Goal: Find specific page/section

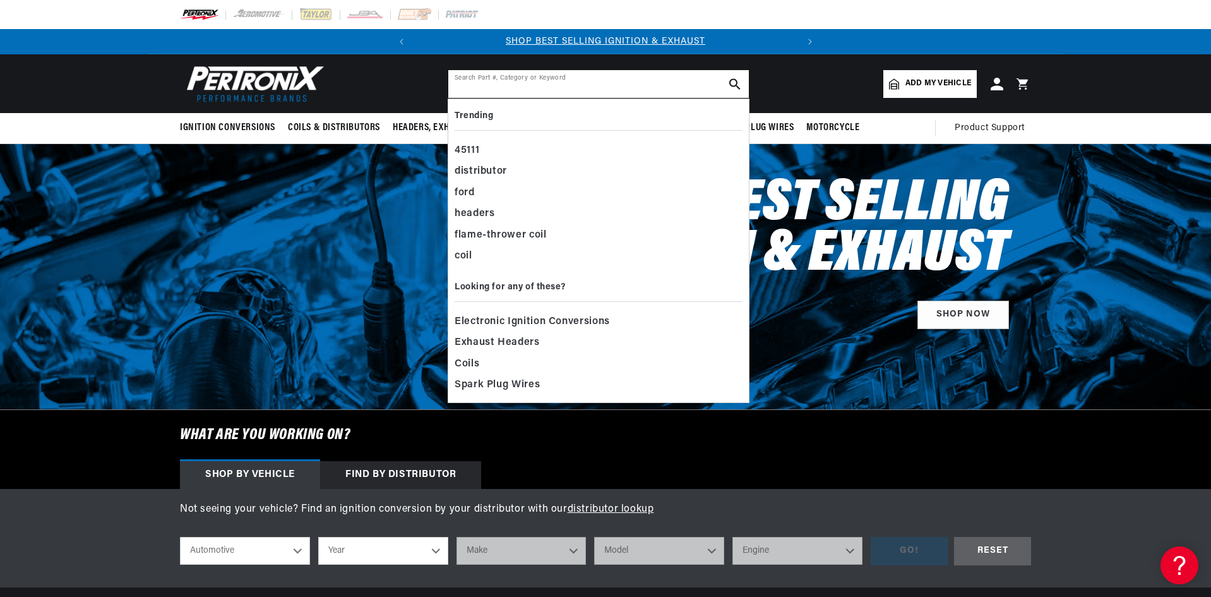
paste input "TAY38210"
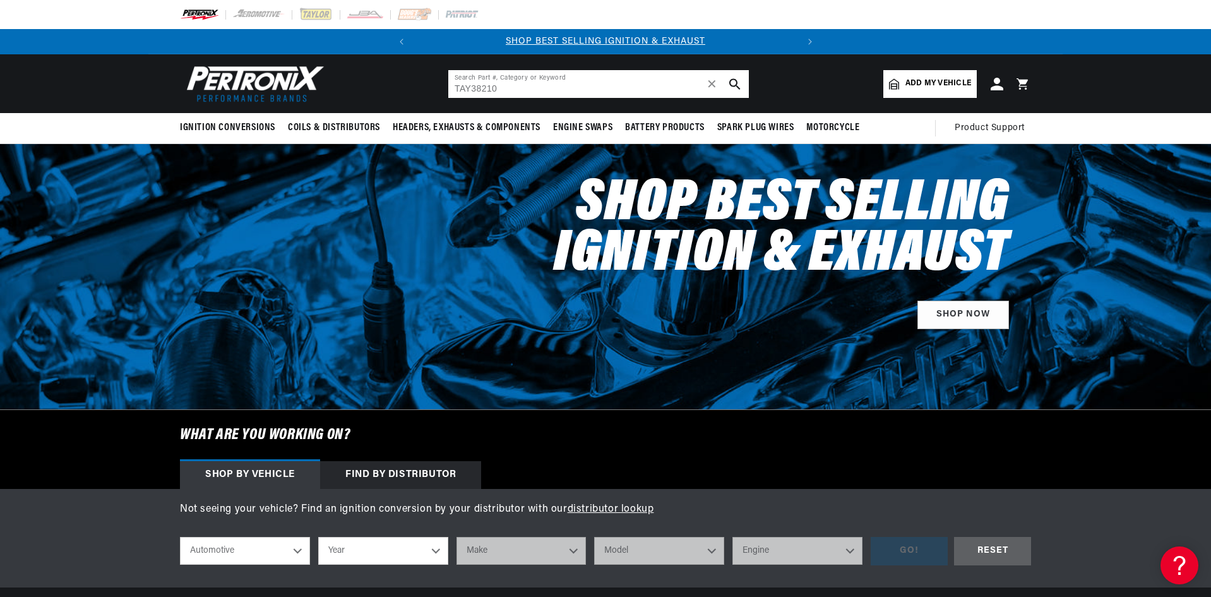
click at [468, 90] on input "TAY38210" at bounding box center [598, 84] width 301 height 28
click at [472, 90] on input "TAY38210" at bounding box center [598, 84] width 301 height 28
type input "38210"
